Goal: Task Accomplishment & Management: Use online tool/utility

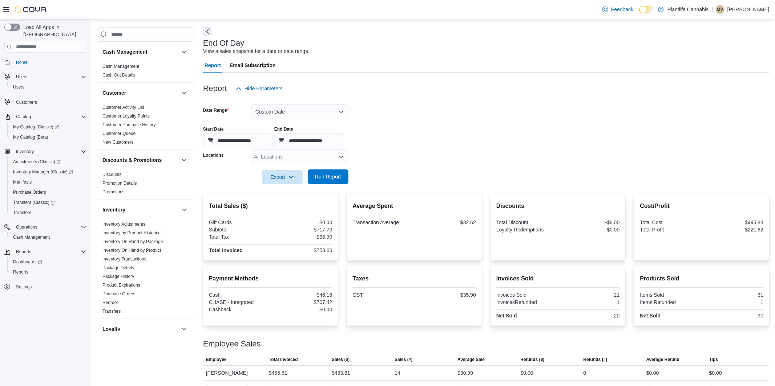
scroll to position [308, 0]
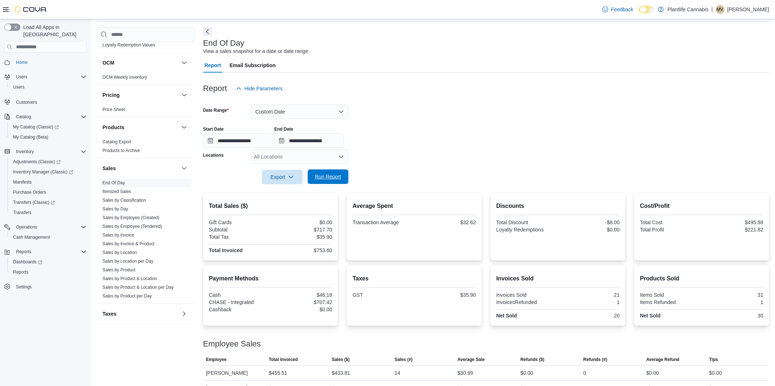
click at [331, 178] on span "Run Report" at bounding box center [328, 176] width 26 height 7
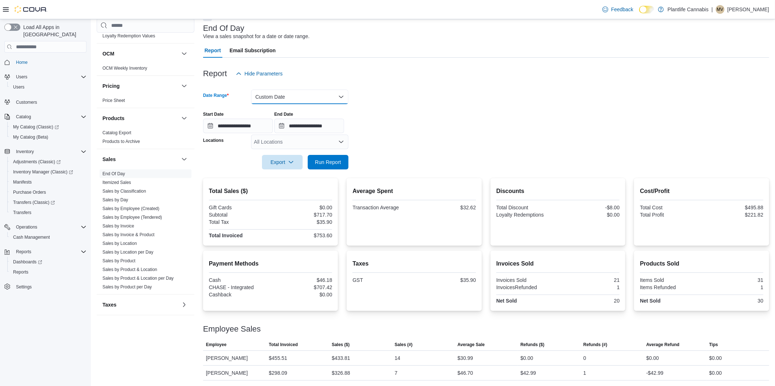
click at [270, 98] on button "Custom Date" at bounding box center [299, 97] width 97 height 15
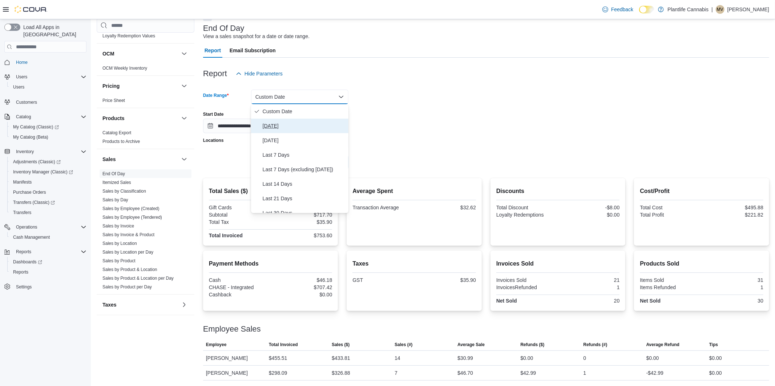
click at [265, 122] on span "[DATE]" at bounding box center [304, 126] width 83 height 9
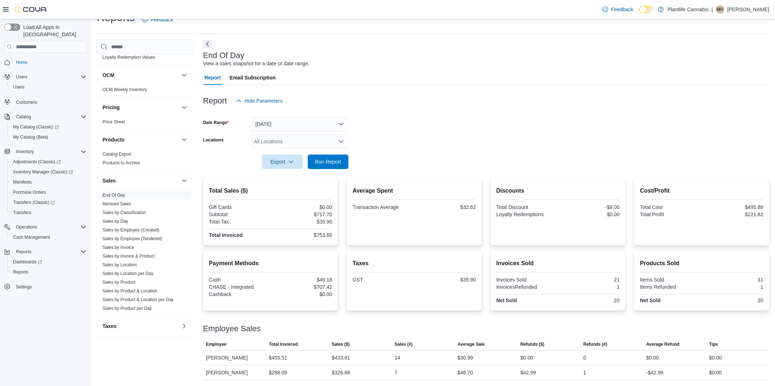
scroll to position [15, 0]
click at [333, 160] on span "Run Report" at bounding box center [328, 161] width 26 height 7
drag, startPoint x: 336, startPoint y: 359, endPoint x: 357, endPoint y: 360, distance: 20.7
click at [357, 360] on div "$1,761.20" at bounding box center [360, 358] width 63 height 15
copy div "1,761.20"
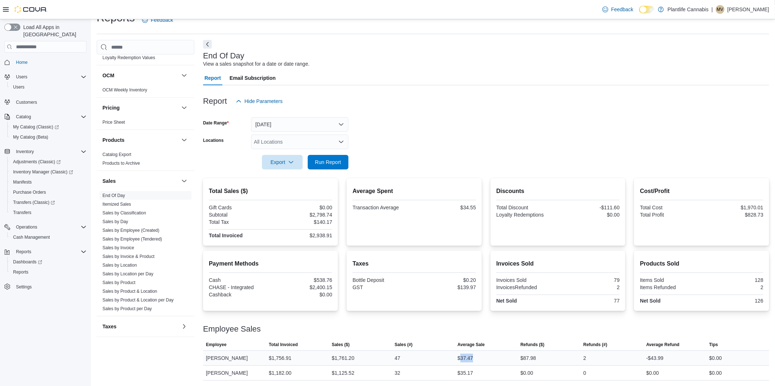
drag, startPoint x: 460, startPoint y: 359, endPoint x: 480, endPoint y: 358, distance: 20.0
click at [480, 358] on div "$37.47" at bounding box center [485, 358] width 63 height 15
copy div "37.47"
click at [151, 239] on link "Sales by Employee (Tendered)" at bounding box center [132, 239] width 60 height 5
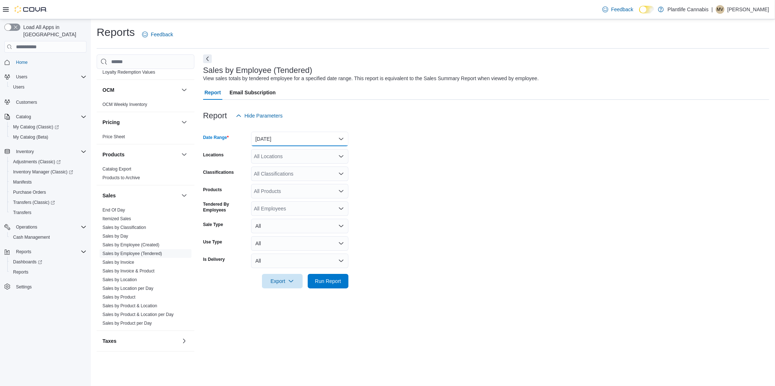
click at [300, 141] on button "[DATE]" at bounding box center [299, 139] width 97 height 15
click at [411, 167] on form "Date Range [DATE] Locations All Locations Classifications All Classifications P…" at bounding box center [486, 206] width 566 height 166
click at [150, 256] on link "Sales by Employee (Tendered)" at bounding box center [132, 253] width 60 height 5
click at [275, 139] on button "[DATE]" at bounding box center [299, 139] width 97 height 15
click at [274, 168] on span "[DATE]" at bounding box center [304, 168] width 83 height 9
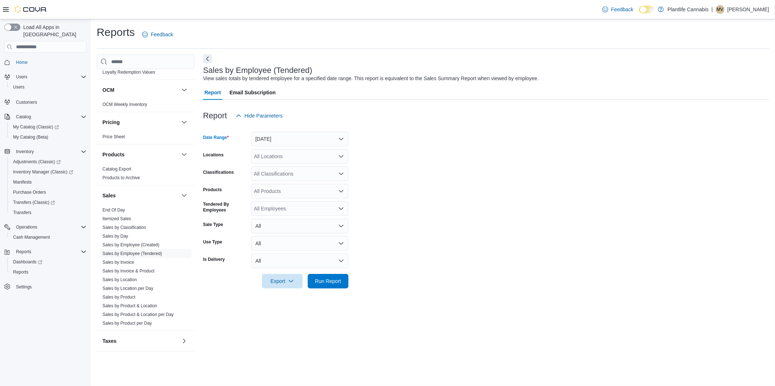
click at [291, 171] on div "All Classifications" at bounding box center [299, 174] width 97 height 15
click at [289, 206] on span "Accessory Group" at bounding box center [286, 206] width 39 height 7
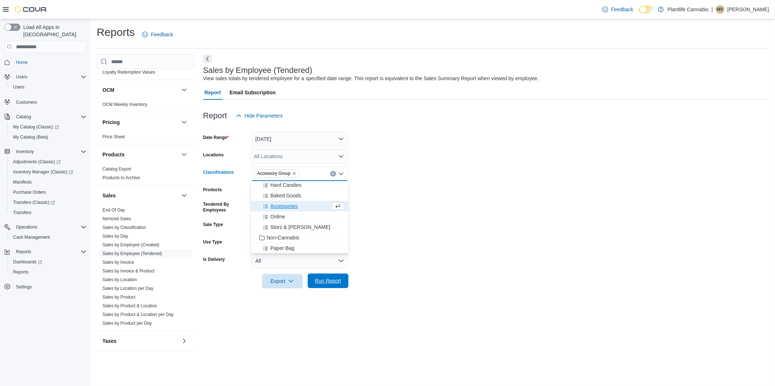
click at [318, 278] on span "Run Report" at bounding box center [328, 280] width 26 height 7
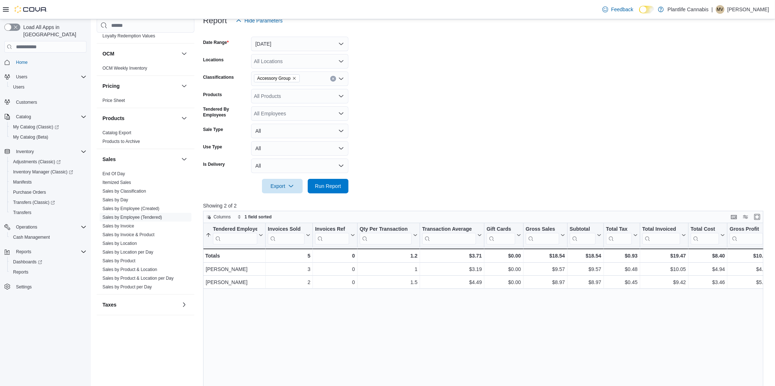
scroll to position [97, 0]
